Goal: Task Accomplishment & Management: Use online tool/utility

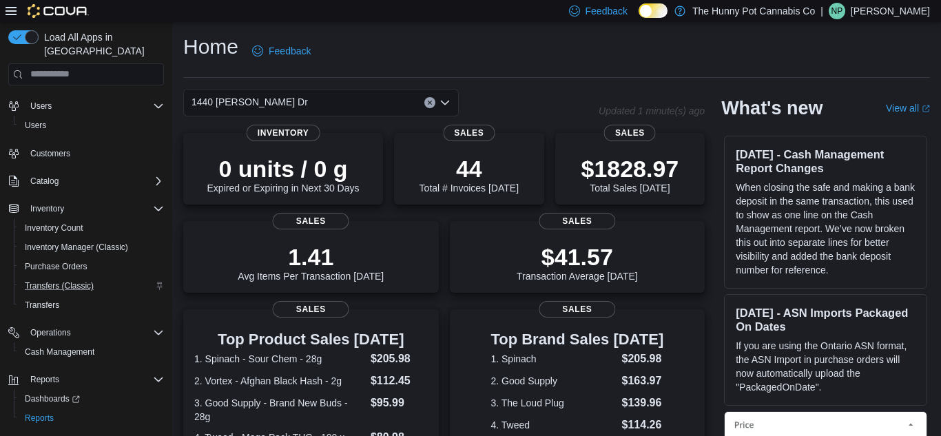
scroll to position [42, 0]
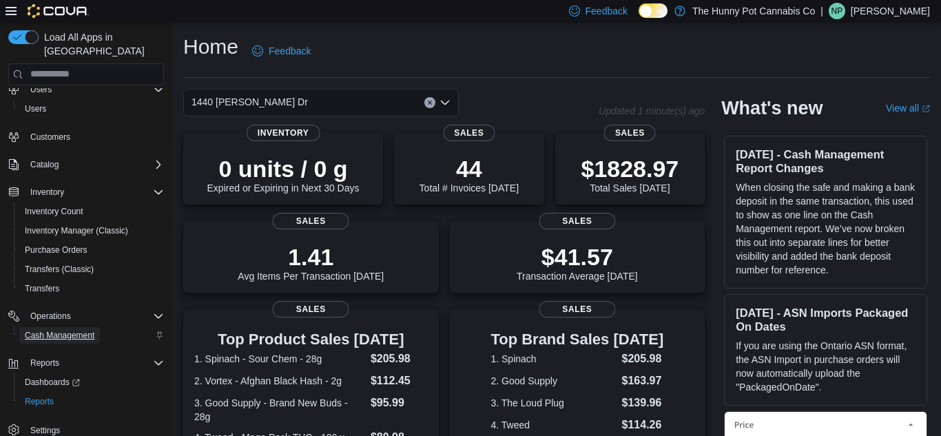
click at [77, 330] on span "Cash Management" at bounding box center [60, 335] width 70 height 11
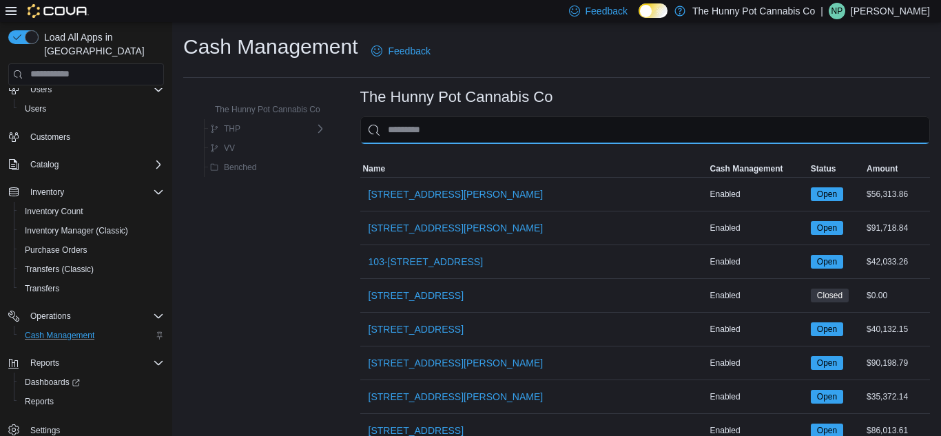
click at [464, 122] on input "This is a search bar. As you type, the results lower in the page will automatic…" at bounding box center [644, 130] width 569 height 28
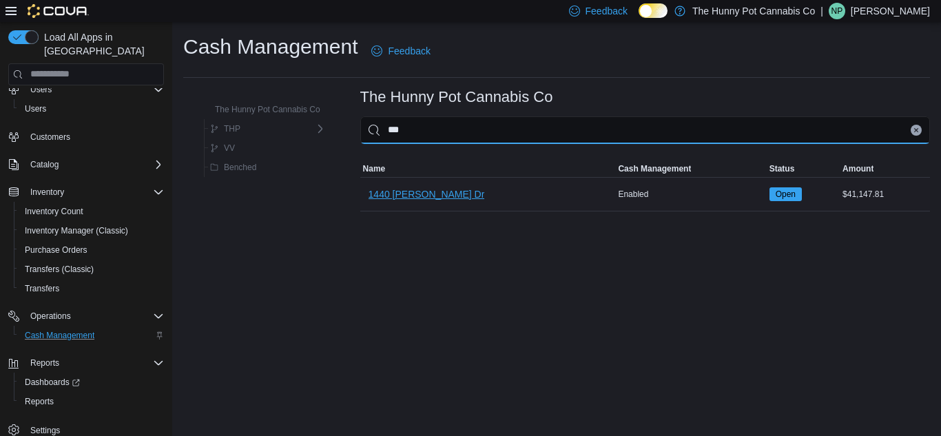
type input "***"
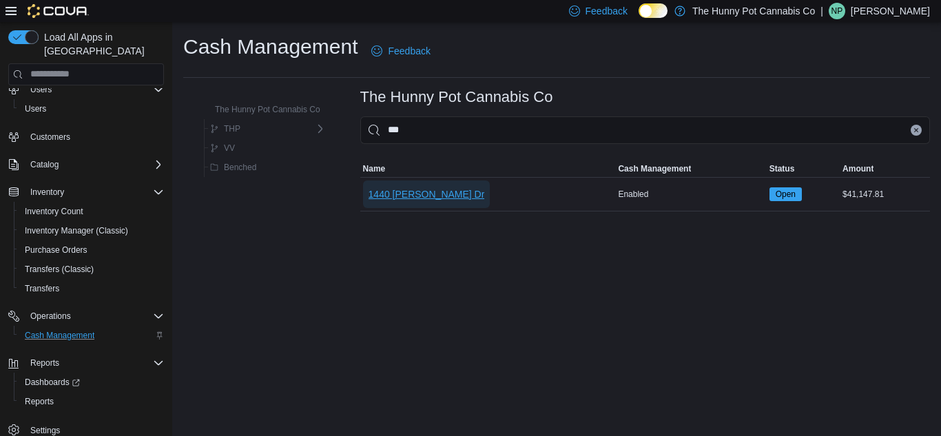
click at [380, 199] on span "1440 [PERSON_NAME] Dr" at bounding box center [426, 194] width 116 height 14
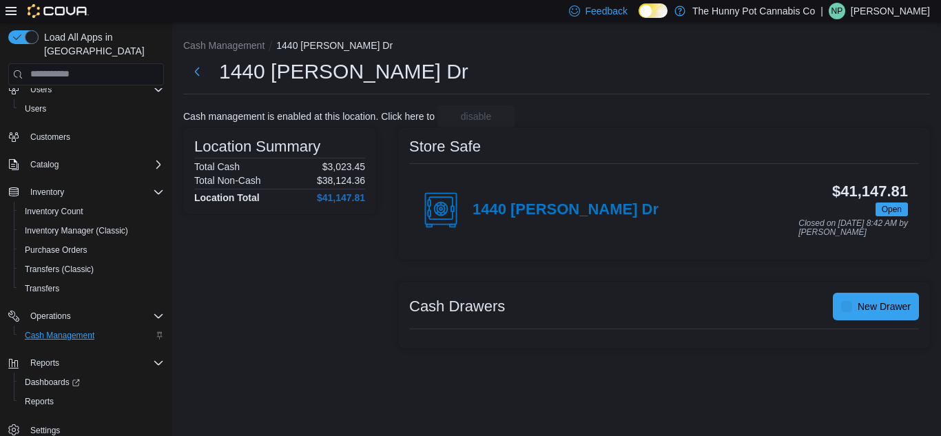
click at [380, 199] on div "Location Summary Total Cash $3,023.45 Total Non-Cash $38,124.36 Location Total …" at bounding box center [556, 237] width 746 height 221
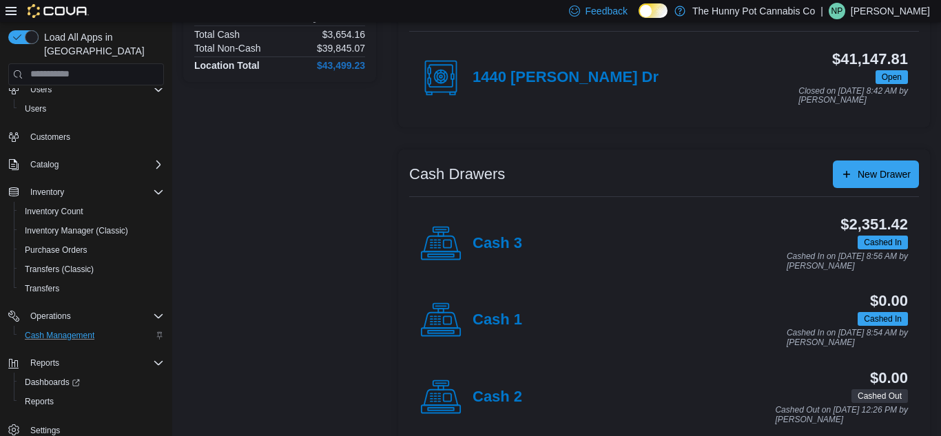
scroll to position [151, 0]
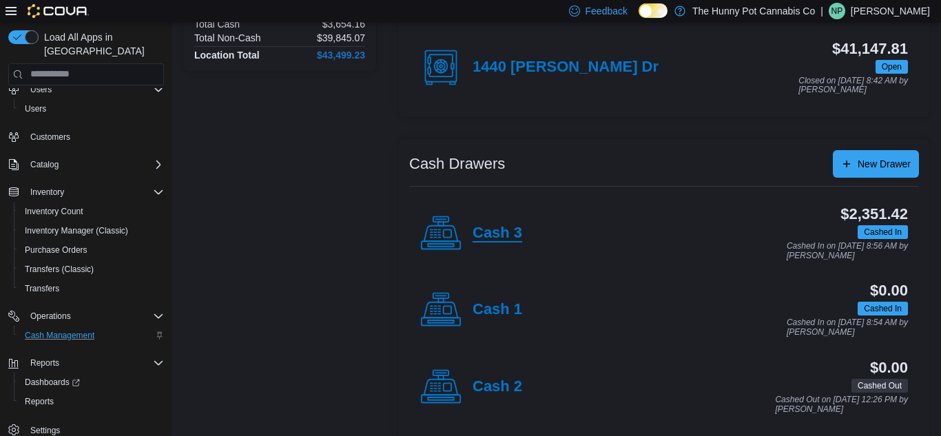
click at [515, 231] on h4 "Cash 3" at bounding box center [497, 233] width 50 height 18
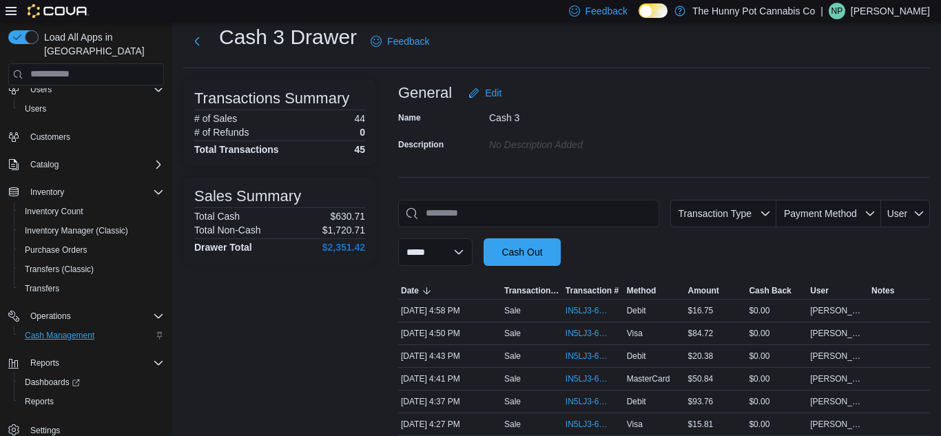
scroll to position [39, 0]
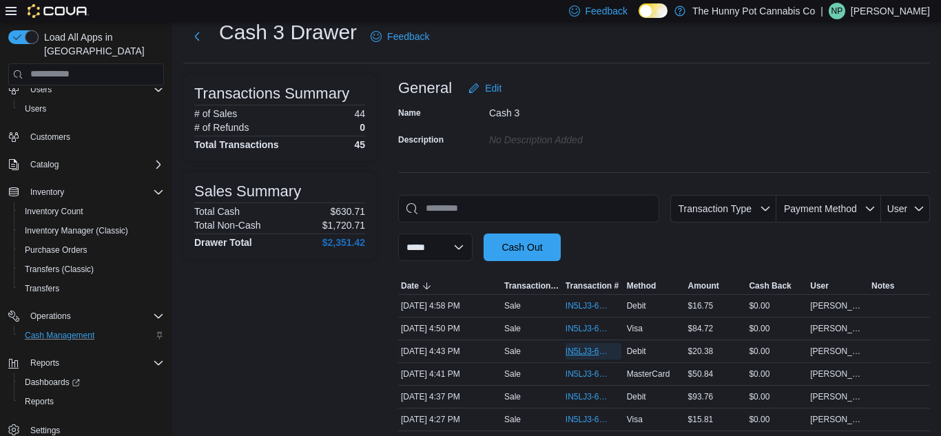
click at [574, 353] on span "IN5LJ3-6157045" at bounding box center [586, 351] width 42 height 11
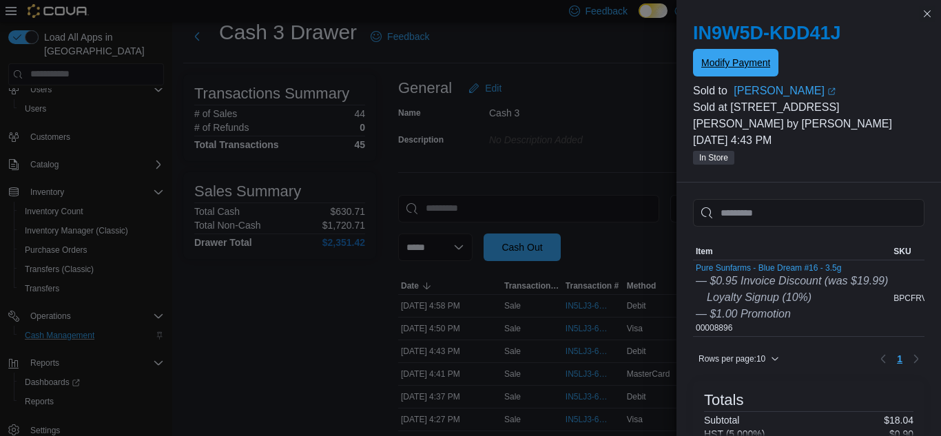
click at [710, 54] on span "Modify Payment" at bounding box center [735, 63] width 69 height 28
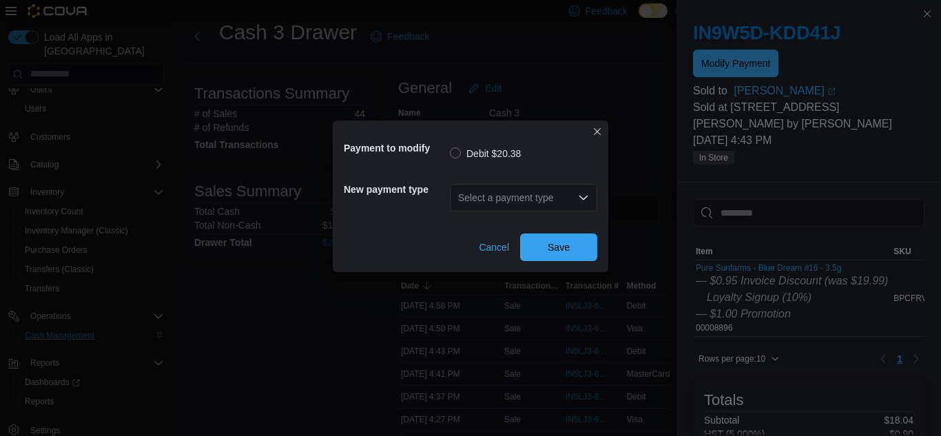
click at [584, 194] on icon "Open list of options" at bounding box center [583, 197] width 11 height 11
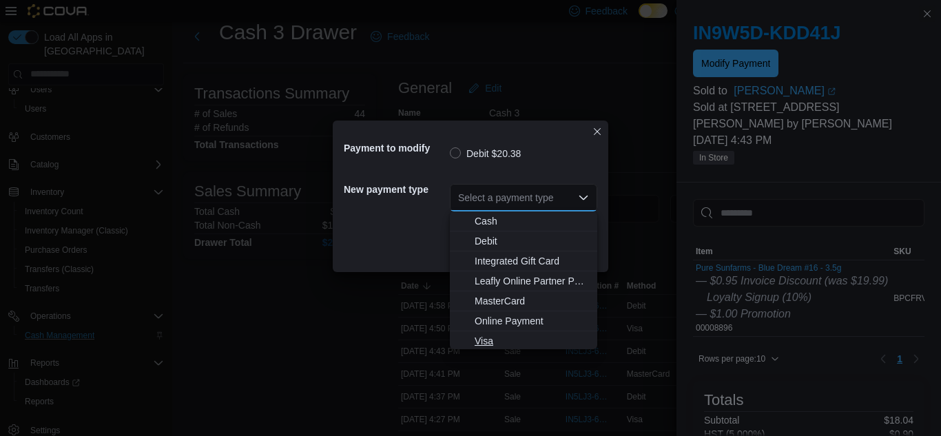
click at [493, 337] on span "Visa" at bounding box center [531, 341] width 114 height 14
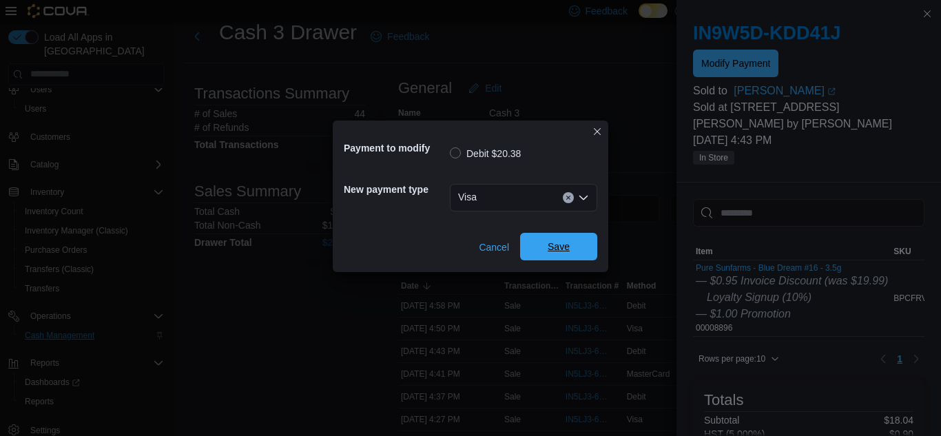
click at [568, 245] on span "Save" at bounding box center [558, 247] width 22 height 14
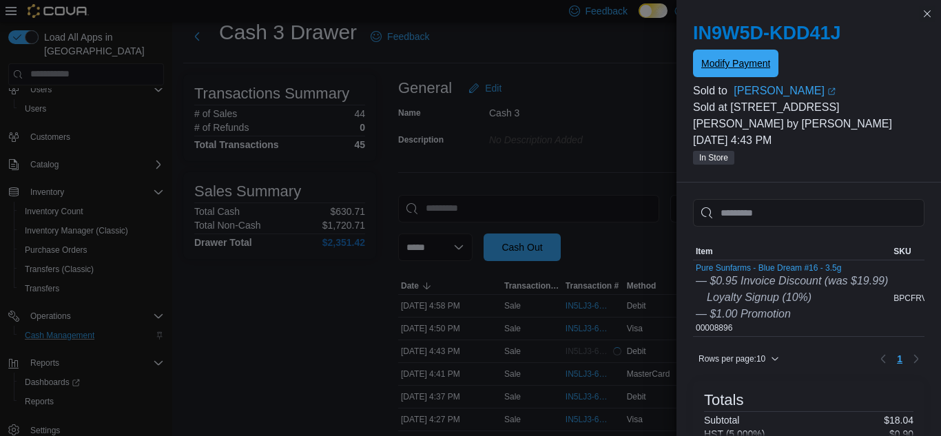
scroll to position [0, 0]
